Goal: Check status: Check status

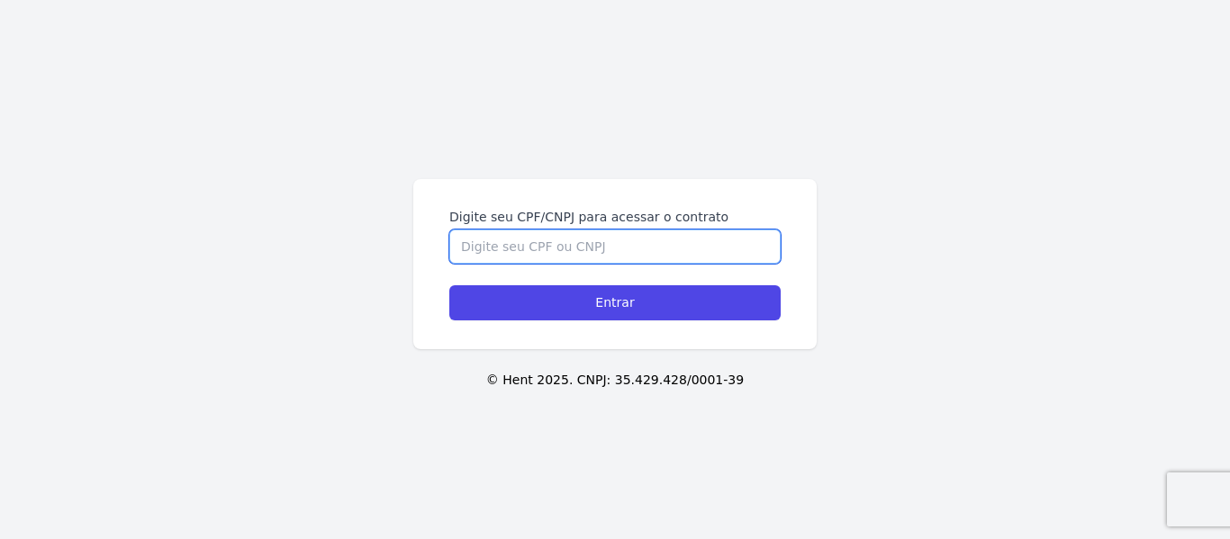
click at [582, 231] on input "Digite seu CPF/CNPJ para acessar o contrato" at bounding box center [614, 247] width 331 height 34
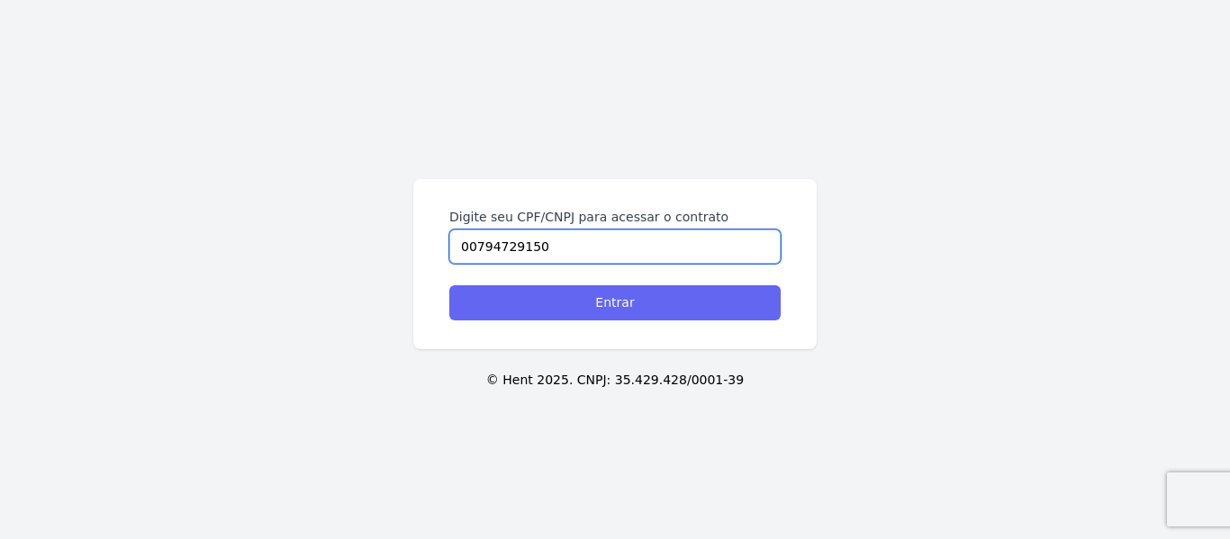
type input "00794729150"
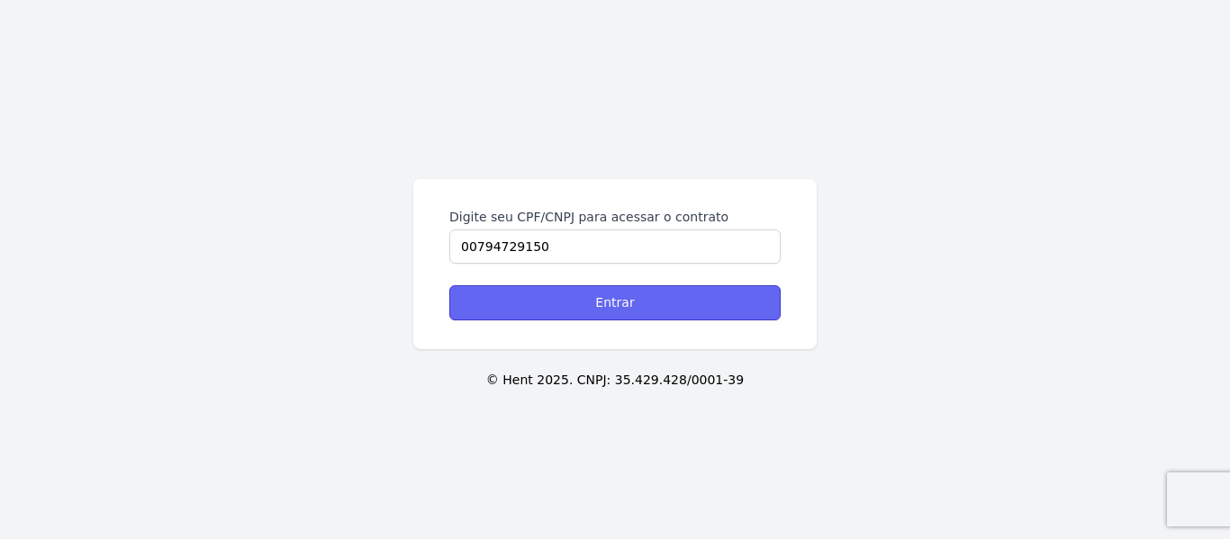
click at [611, 299] on input "Entrar" at bounding box center [614, 302] width 331 height 35
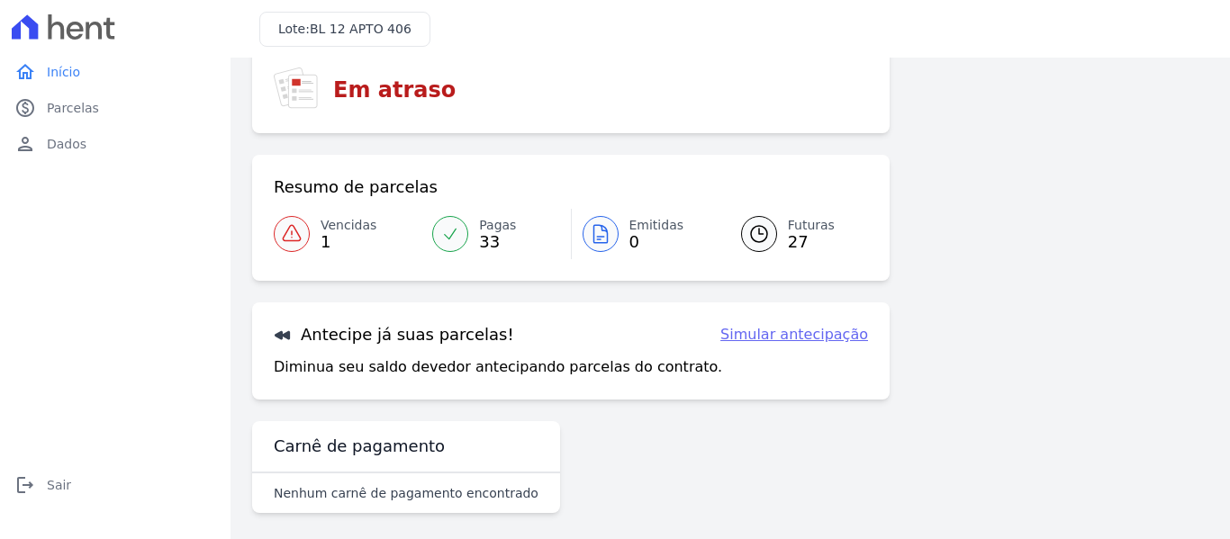
scroll to position [148, 0]
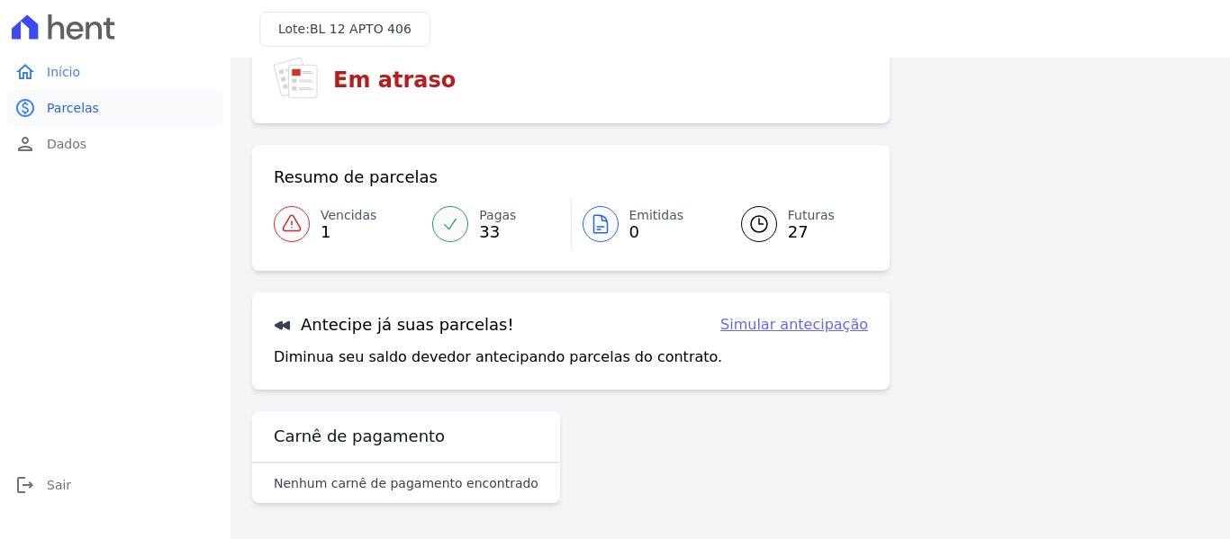
click at [76, 107] on span "Parcelas" at bounding box center [73, 108] width 52 height 18
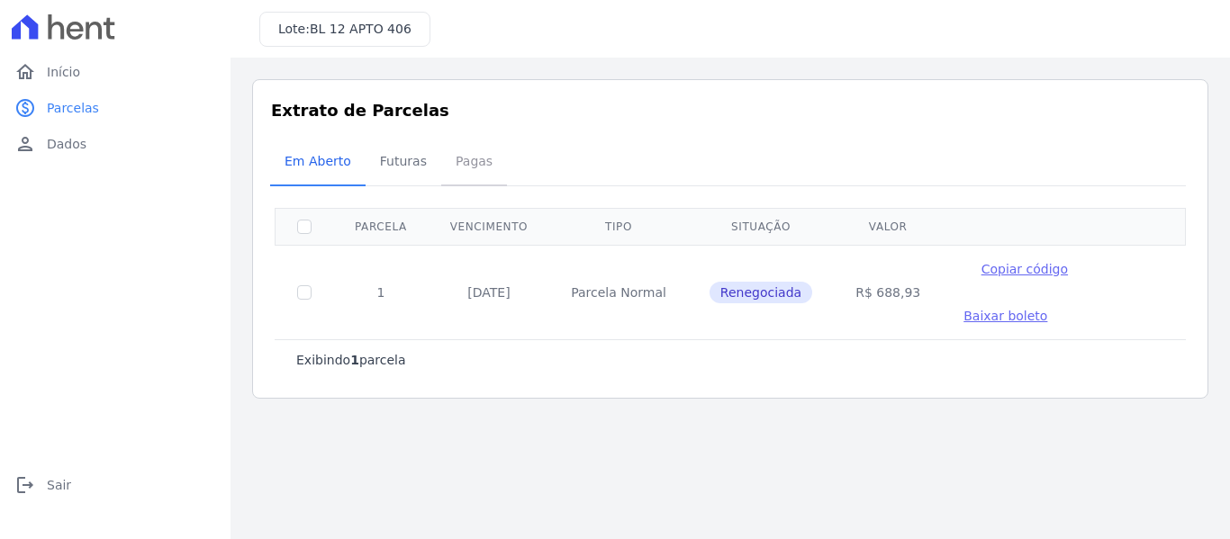
click at [462, 158] on span "Pagas" at bounding box center [474, 161] width 59 height 36
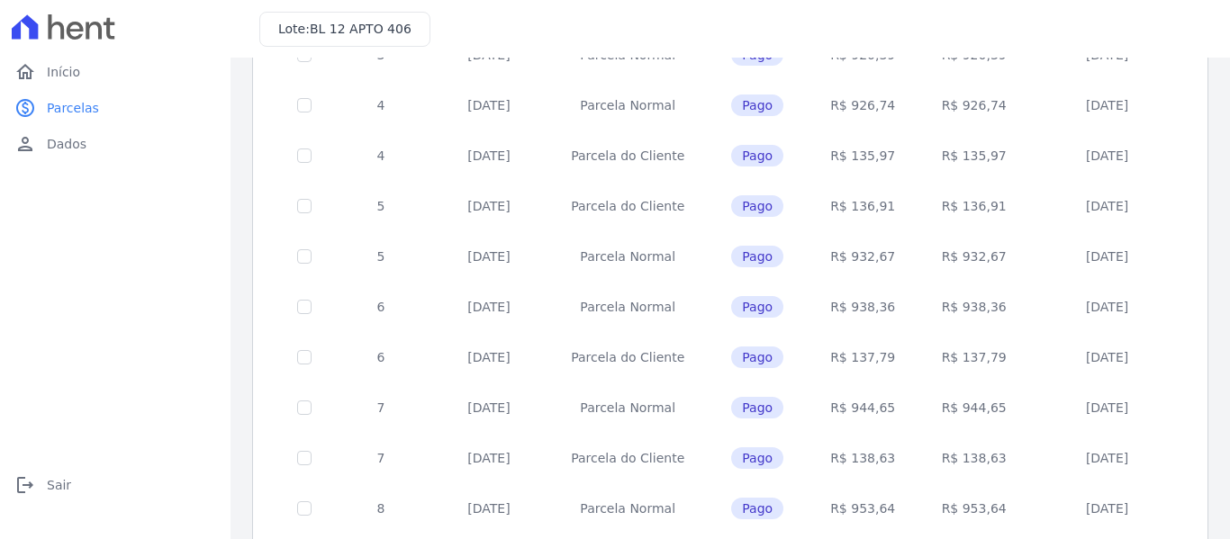
scroll to position [819, 0]
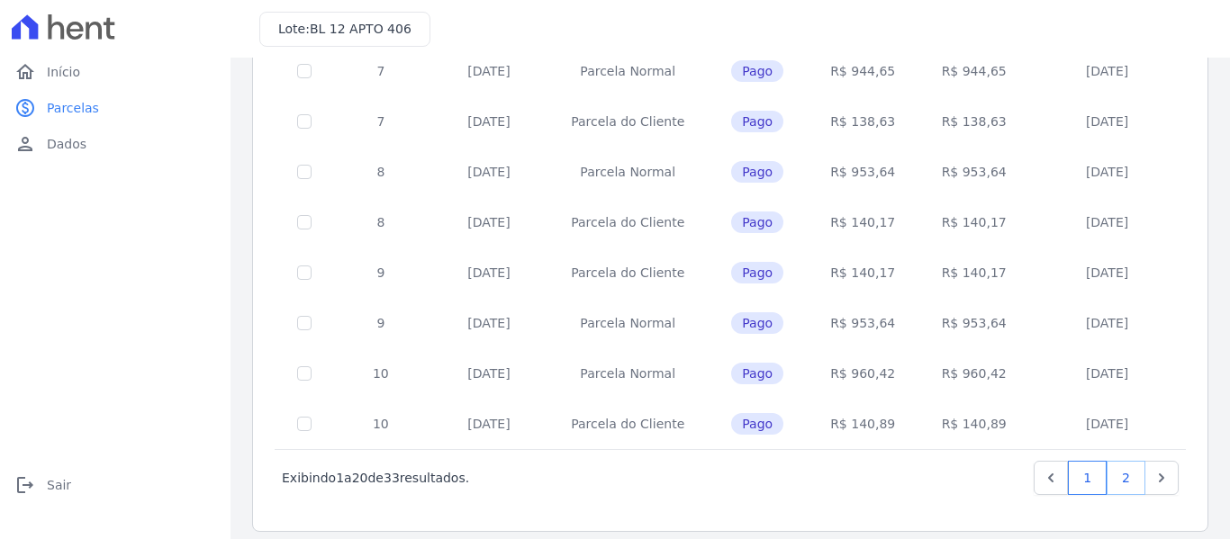
click at [1107, 461] on link "2" at bounding box center [1126, 478] width 39 height 34
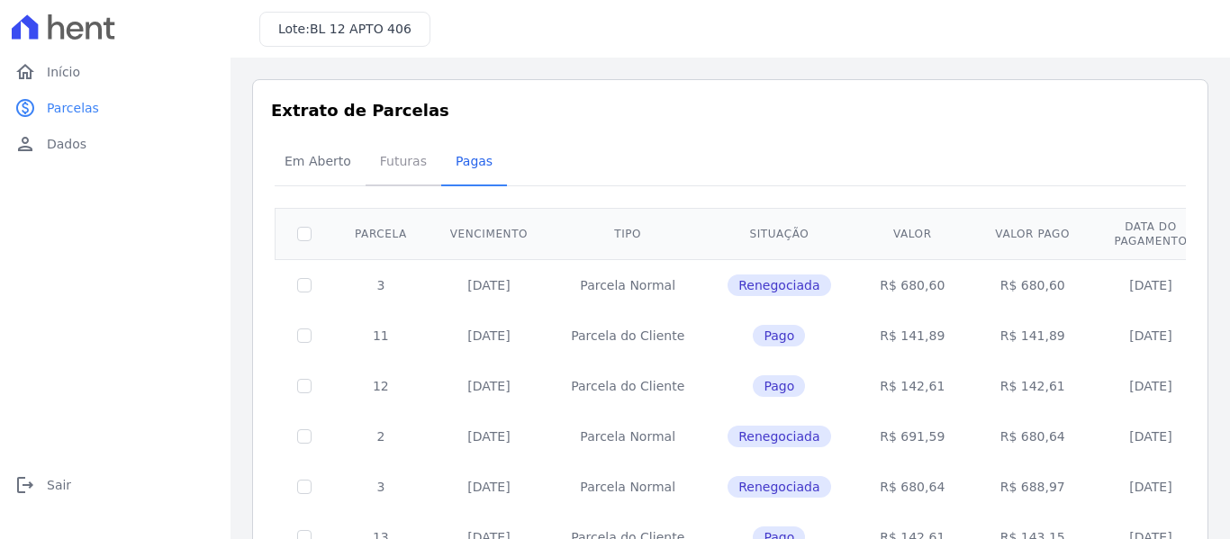
click at [407, 153] on span "Futuras" at bounding box center [403, 161] width 68 height 36
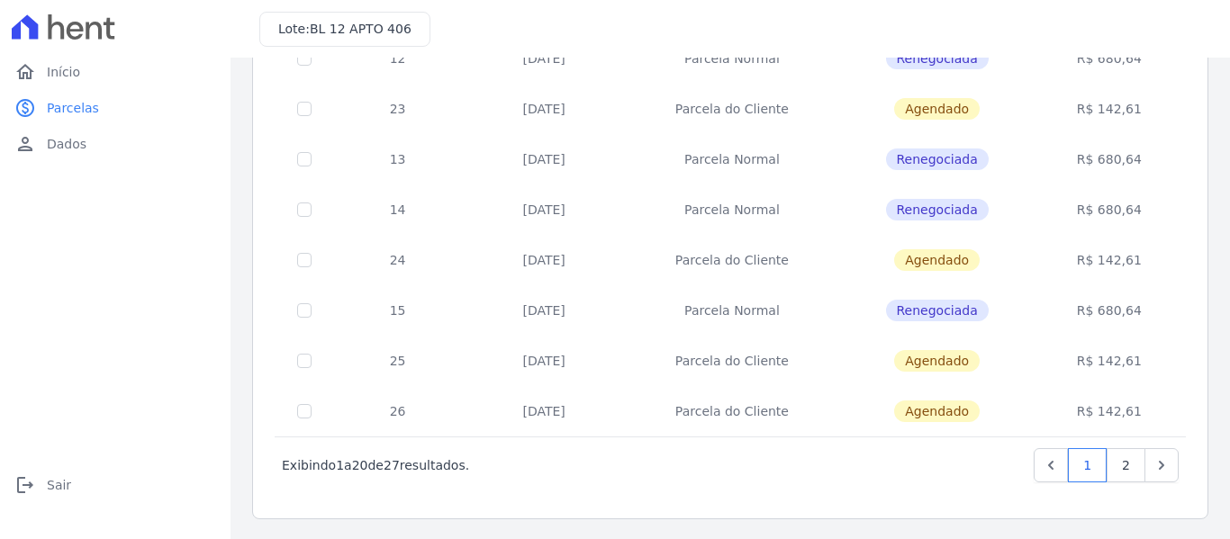
scroll to position [819, 0]
click at [1116, 463] on link "2" at bounding box center [1126, 464] width 39 height 34
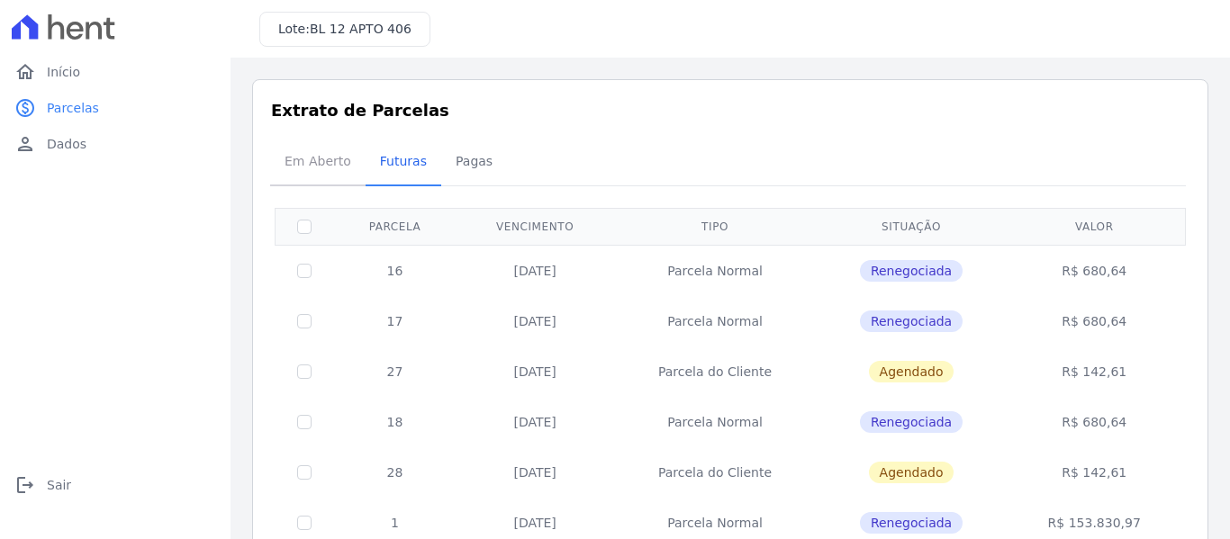
click at [337, 154] on span "Em Aberto" at bounding box center [318, 161] width 88 height 36
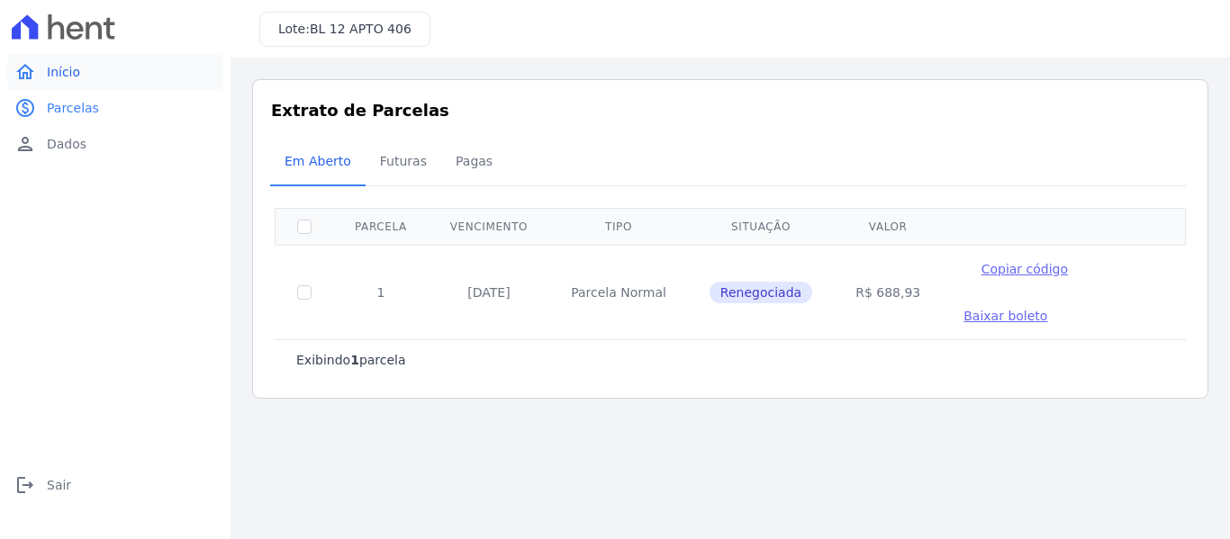
click at [70, 68] on span "Início" at bounding box center [63, 72] width 33 height 18
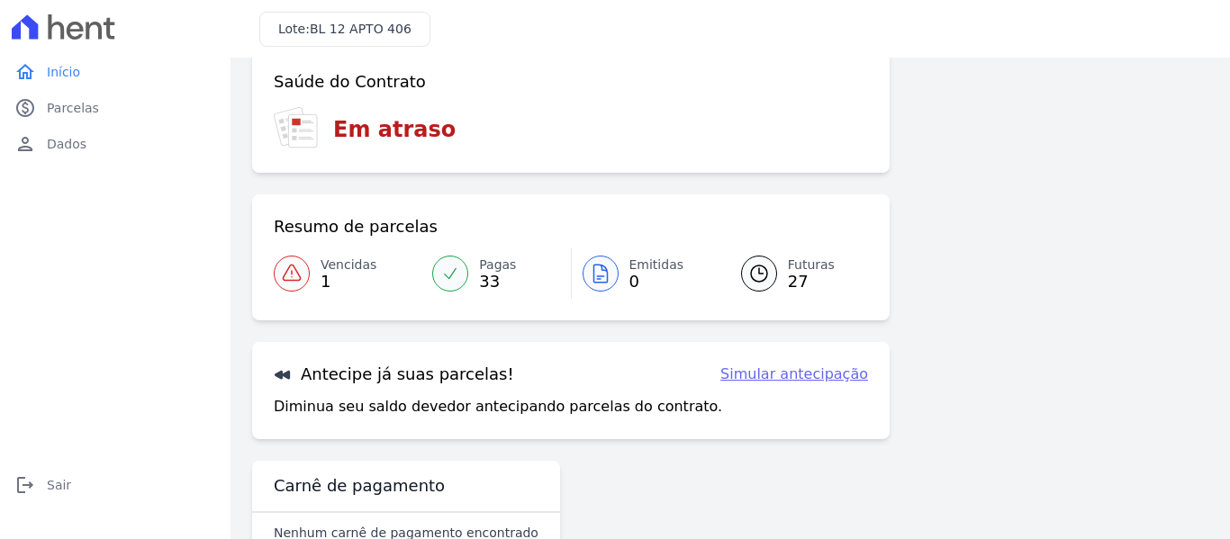
scroll to position [79, 0]
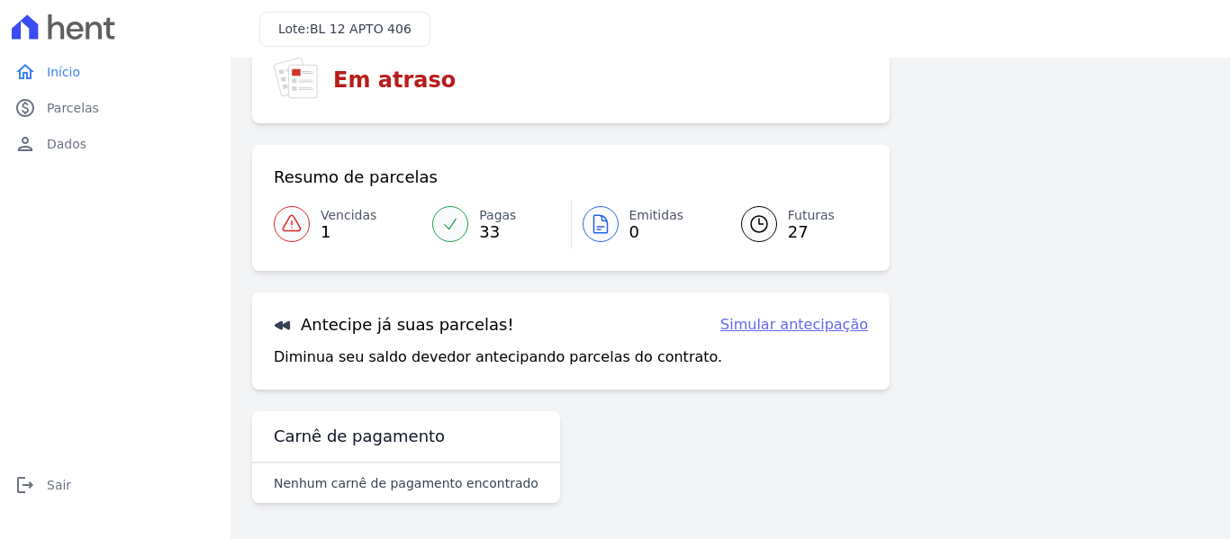
click at [801, 327] on link "Simular antecipação" at bounding box center [794, 325] width 148 height 22
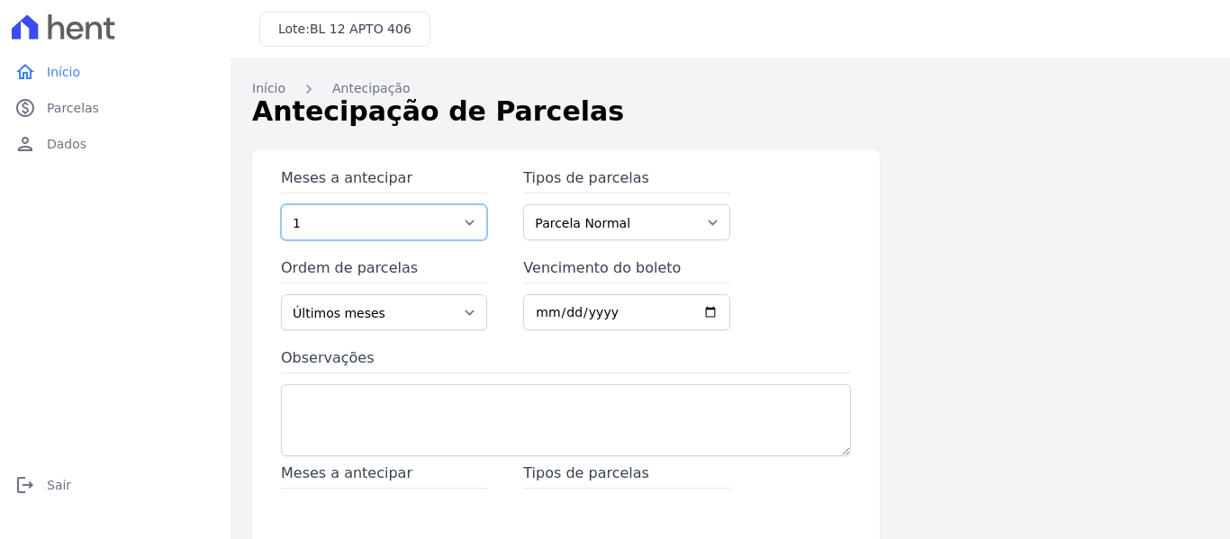
click at [422, 220] on select "1 2 3 4 5 6 7 8 9 10 11 12 13 14 15 16 17 18 19 20 21 22 23 24 25 26 27 28 29" at bounding box center [384, 222] width 206 height 36
click at [796, 142] on div "Início Antecipação Antecipação de [GEOGRAPHIC_DATA] Meses a antecipar 1 2 3 4 5…" at bounding box center [730, 457] width 956 height 756
click at [60, 72] on span "Início" at bounding box center [63, 72] width 33 height 18
